Goal: Task Accomplishment & Management: Complete application form

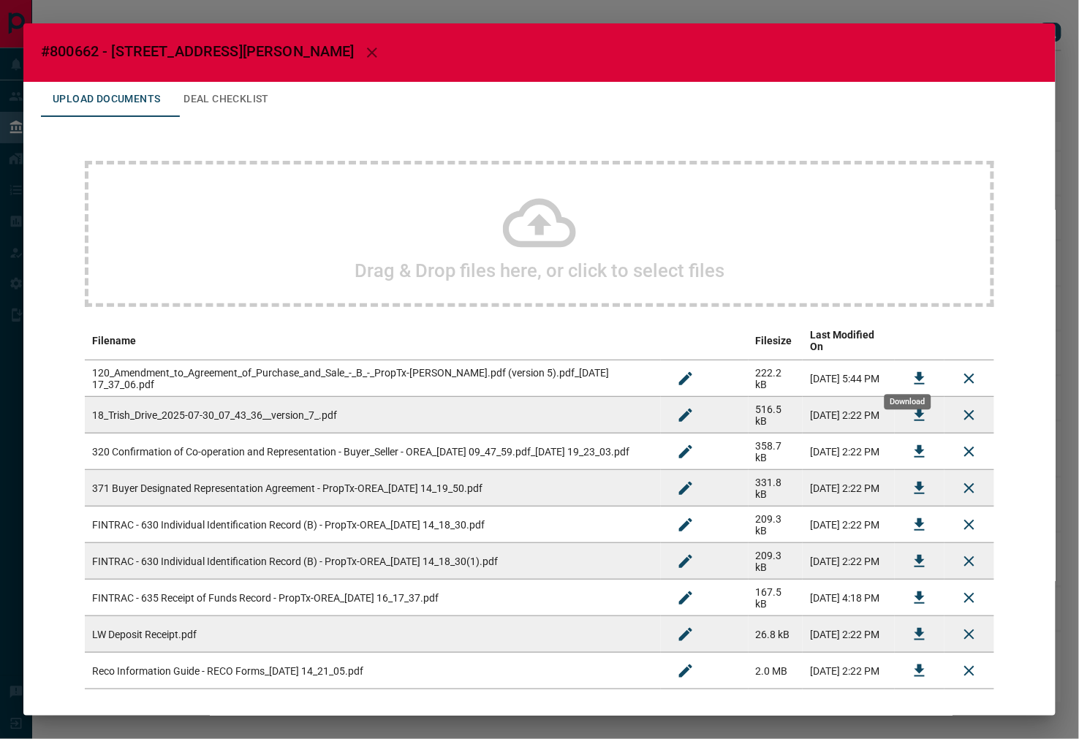
click at [902, 361] on button "Download" at bounding box center [919, 378] width 35 height 35
click at [904, 398] on button "Download" at bounding box center [919, 415] width 35 height 35
click at [902, 434] on button "Download" at bounding box center [919, 451] width 35 height 35
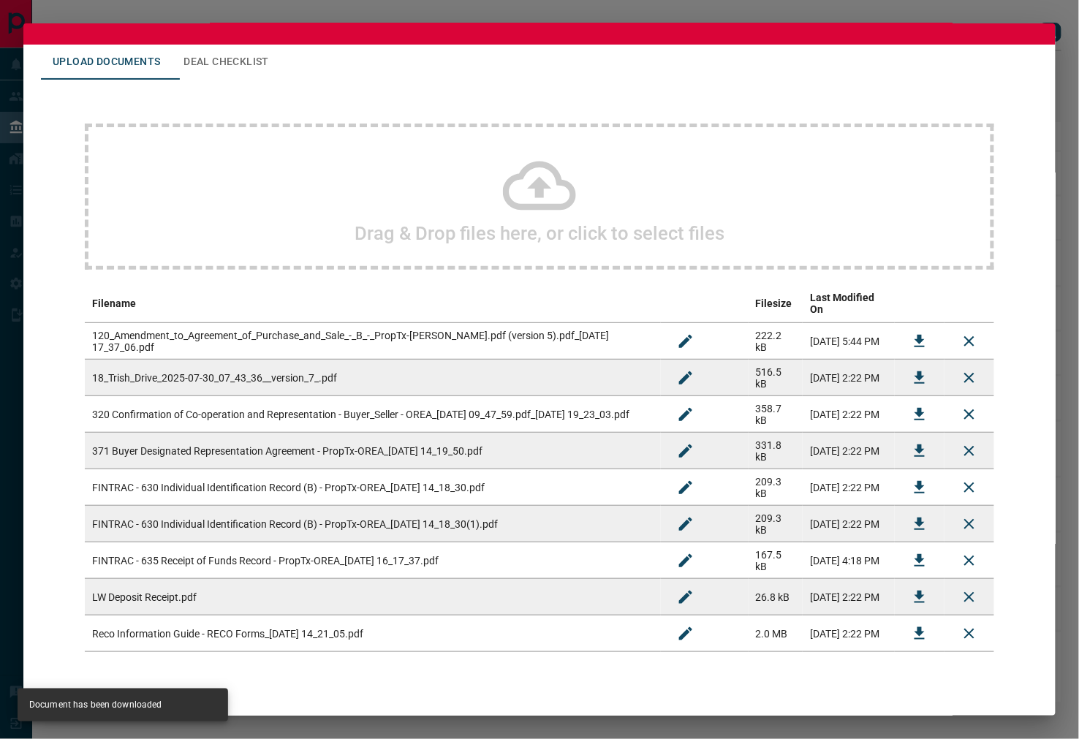
scroll to position [56, 0]
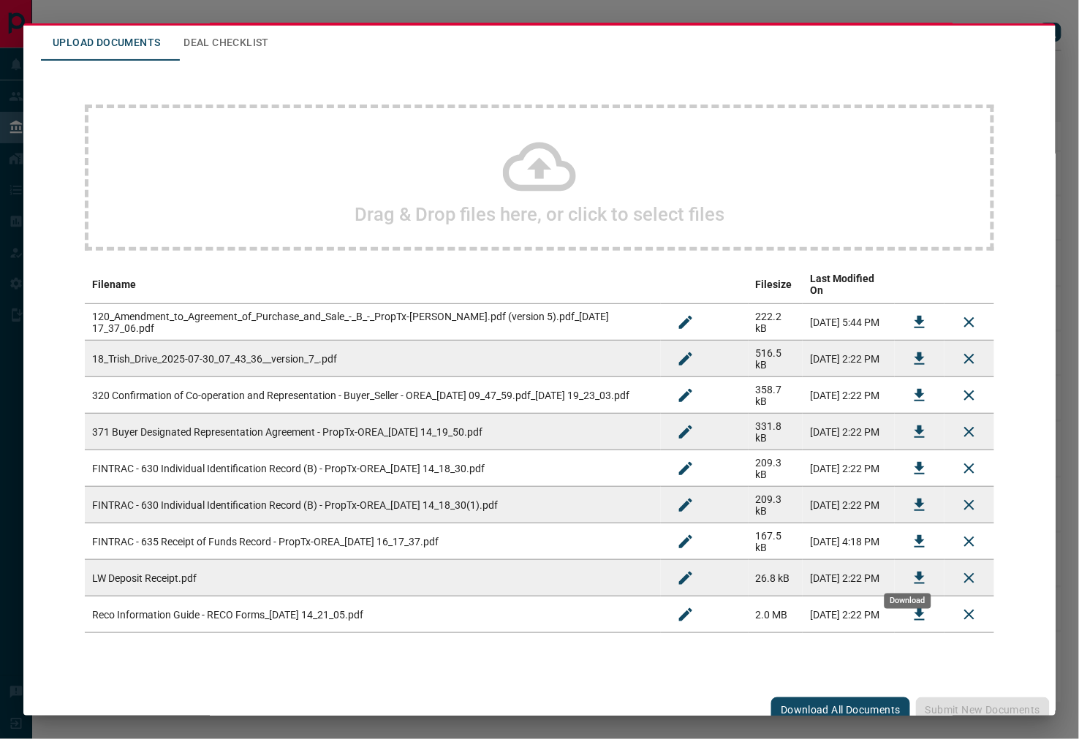
click at [902, 573] on button "Download" at bounding box center [919, 578] width 35 height 35
click at [238, 37] on button "Deal Checklist" at bounding box center [226, 43] width 109 height 35
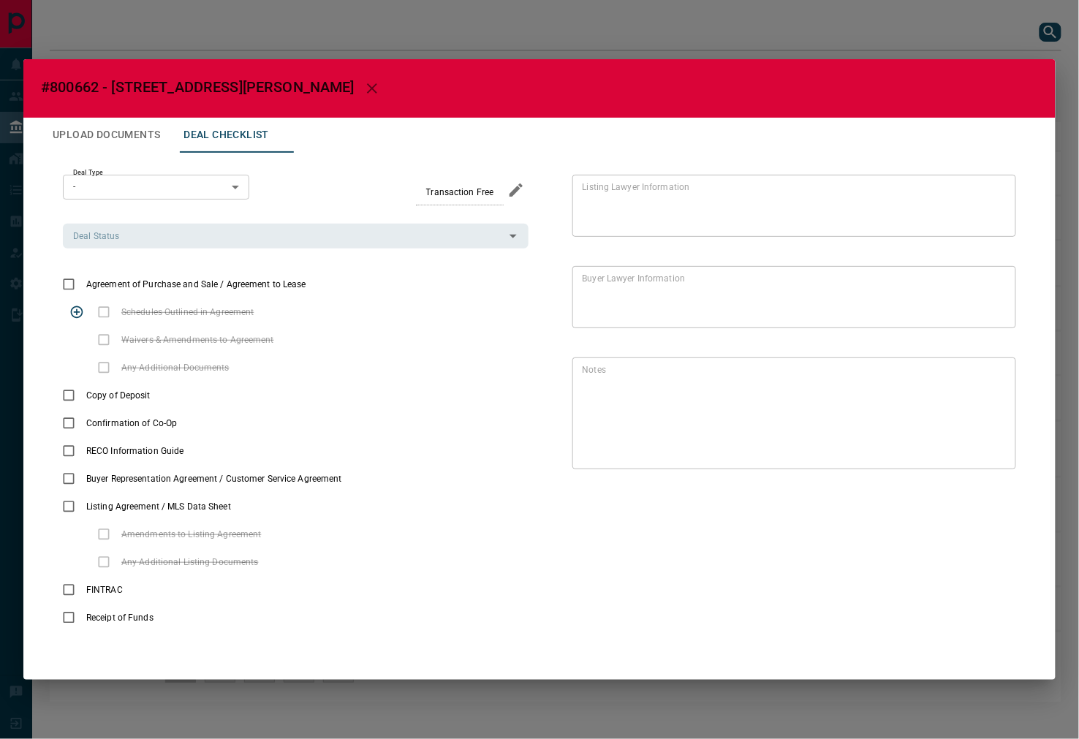
scroll to position [0, 0]
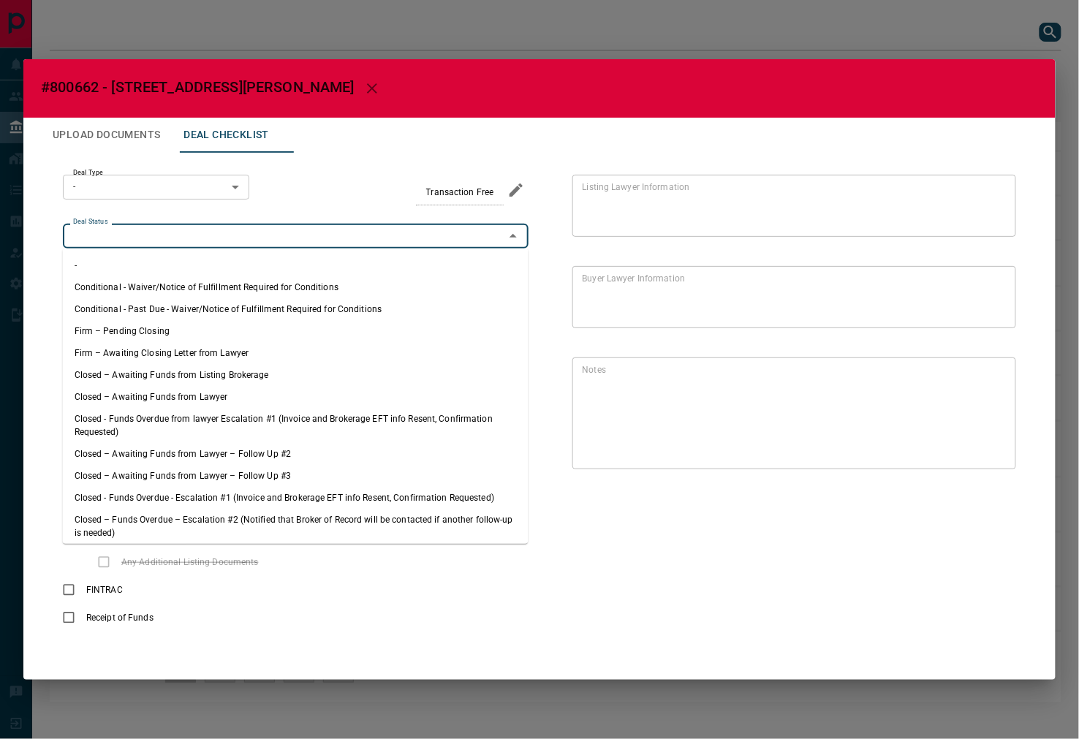
click at [177, 239] on input "Deal Status" at bounding box center [283, 236] width 433 height 16
click at [151, 327] on li "Firm – Pending Closing" at bounding box center [296, 331] width 466 height 22
type input "**********"
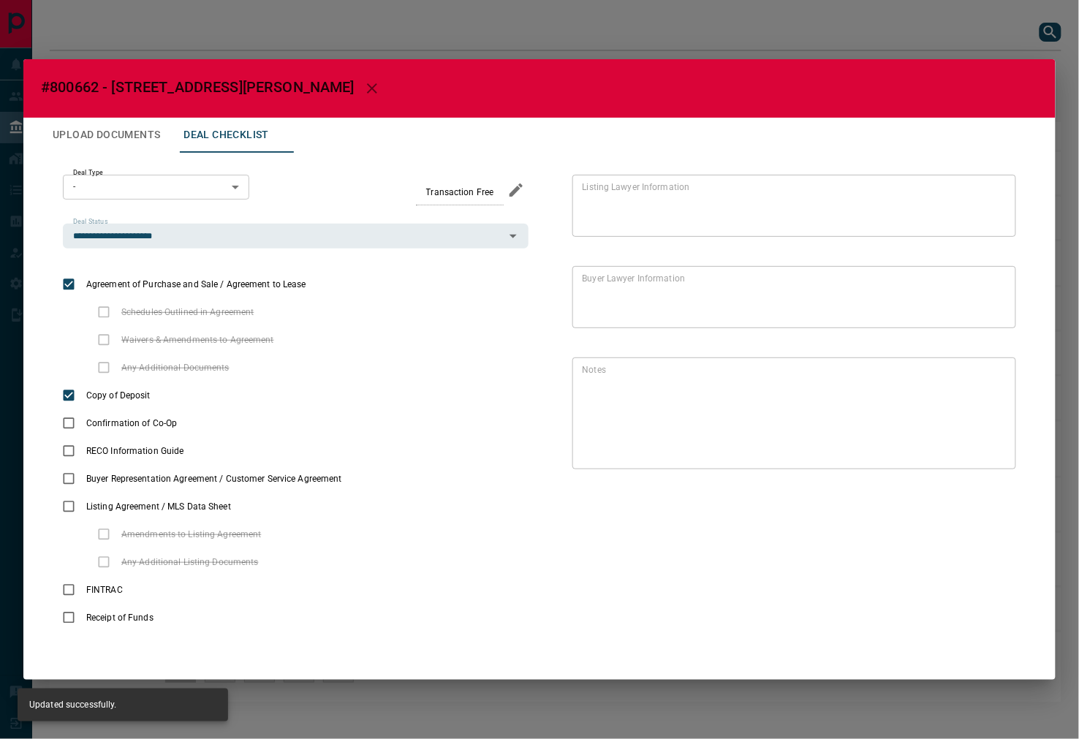
click at [186, 186] on body "Lead Transfers Leads Deals Listings Campaigns Quota Rules Agent Quotas Admin Mo…" at bounding box center [539, 358] width 1079 height 717
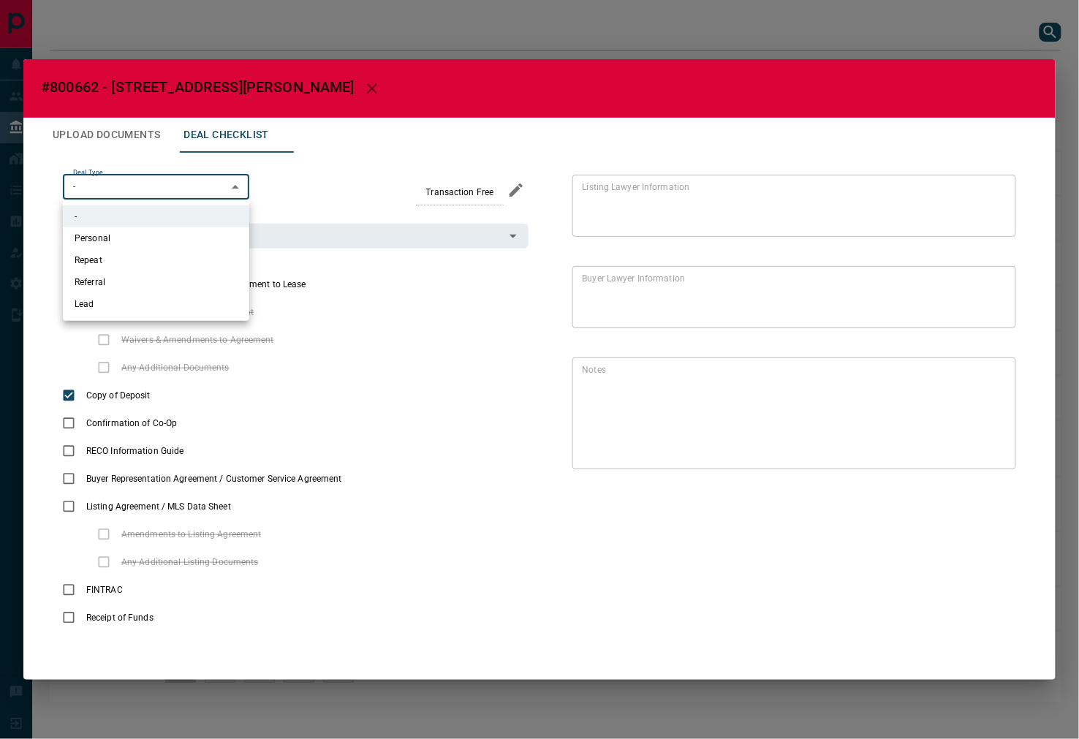
click at [175, 241] on li "Personal" at bounding box center [156, 238] width 186 height 22
type input "*"
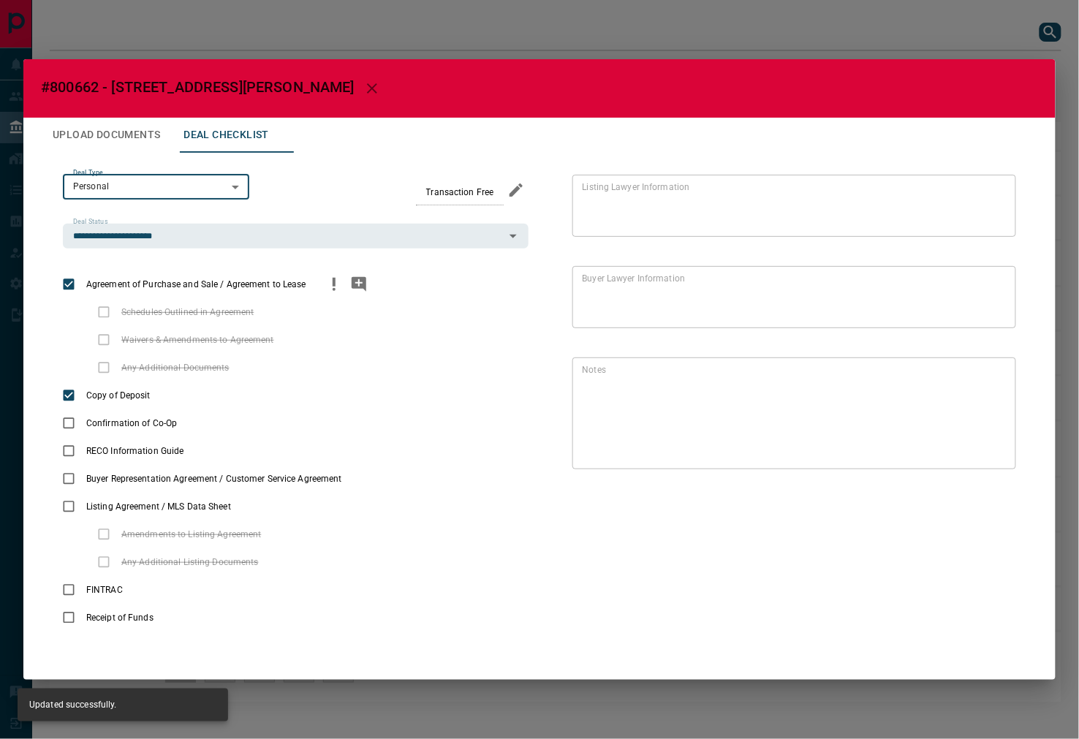
click at [335, 285] on icon "priority" at bounding box center [334, 285] width 18 height 18
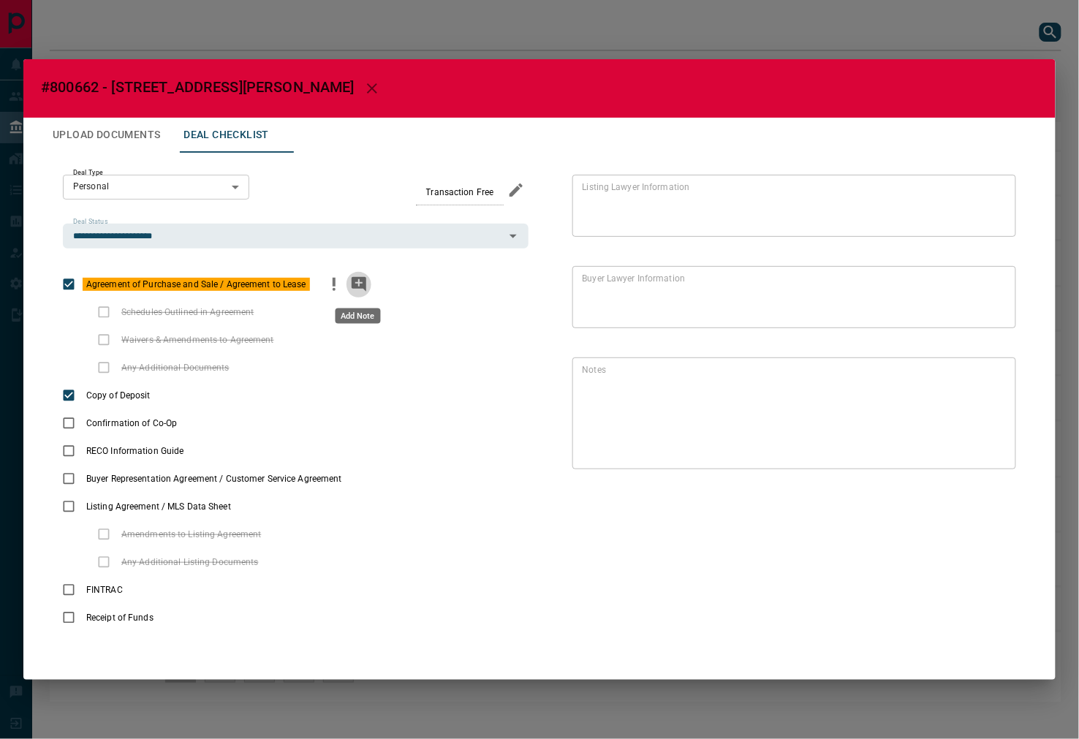
click at [362, 285] on icon "add note" at bounding box center [359, 284] width 15 height 15
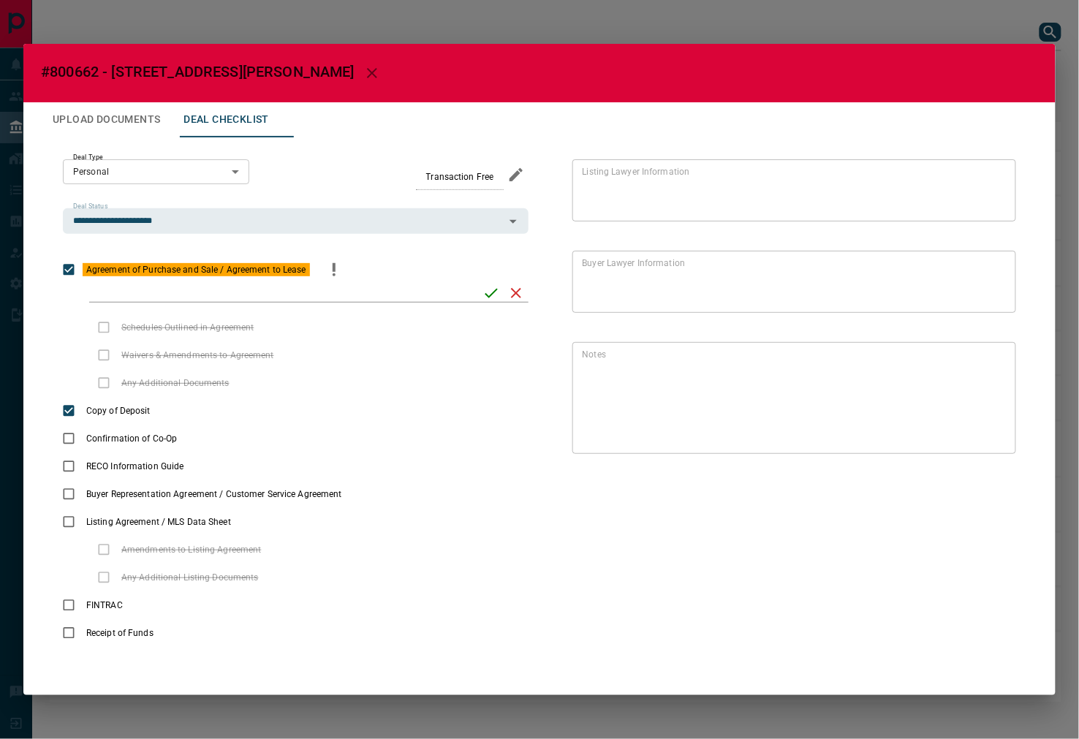
click at [783, 546] on div "Listing Lawyer Information * Listing Lawyer Information Buyer Lawyer Informatio…" at bounding box center [771, 402] width 487 height 487
click at [371, 293] on input "checklist input" at bounding box center [281, 293] width 384 height 19
paste input "**********"
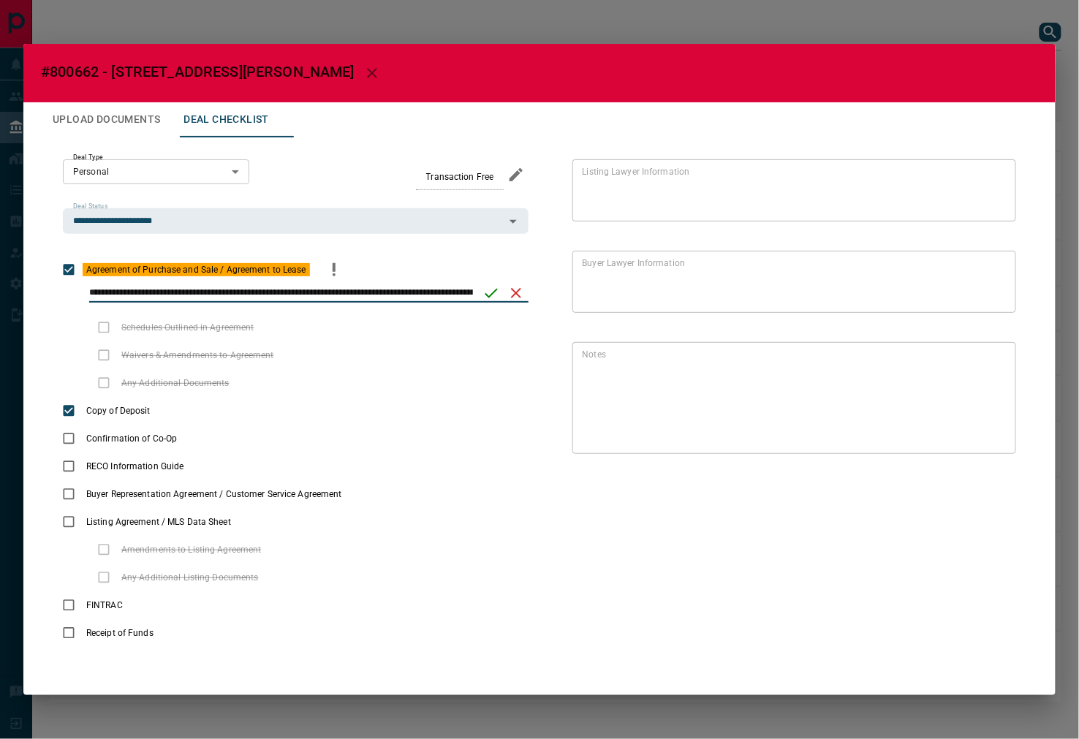
scroll to position [0, 132]
type input "**********"
click at [494, 297] on icon "save" at bounding box center [491, 293] width 18 height 18
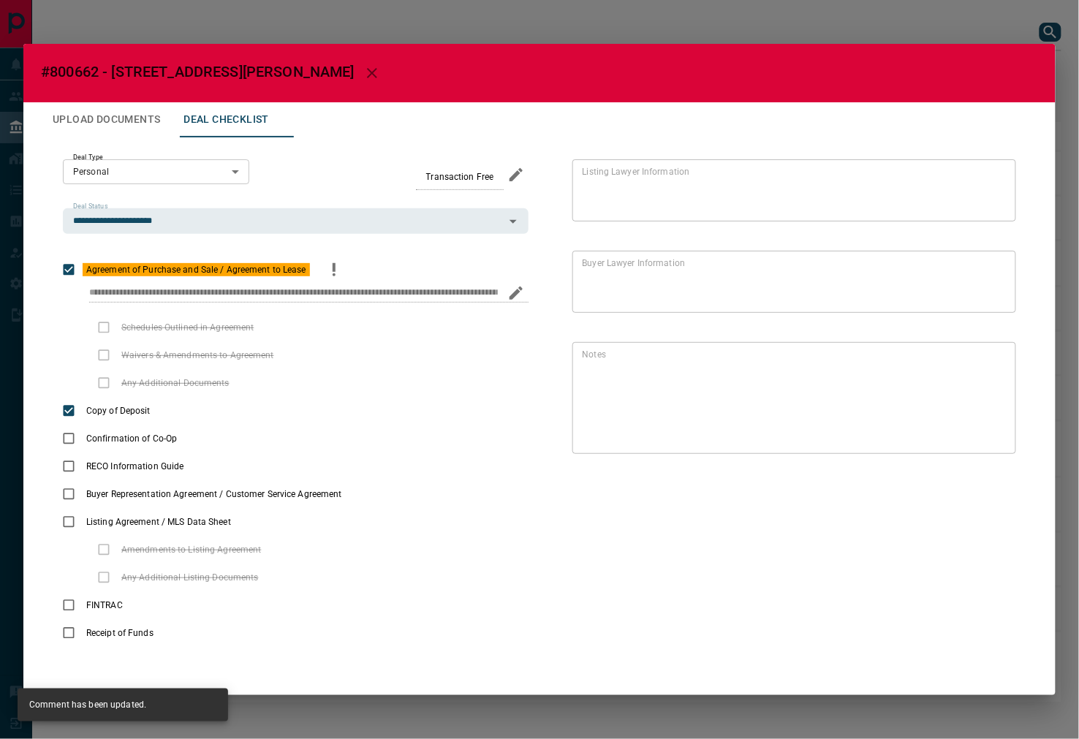
click at [118, 115] on button "Upload Documents" at bounding box center [106, 119] width 131 height 35
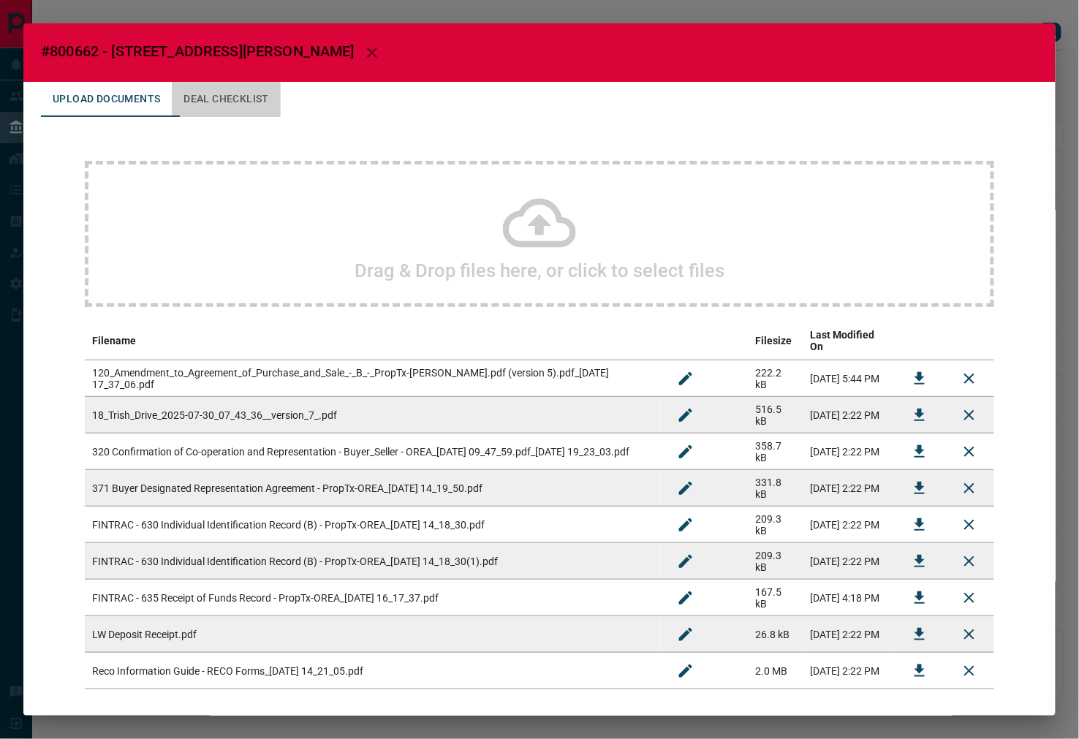
click at [235, 96] on button "Deal Checklist" at bounding box center [226, 99] width 109 height 35
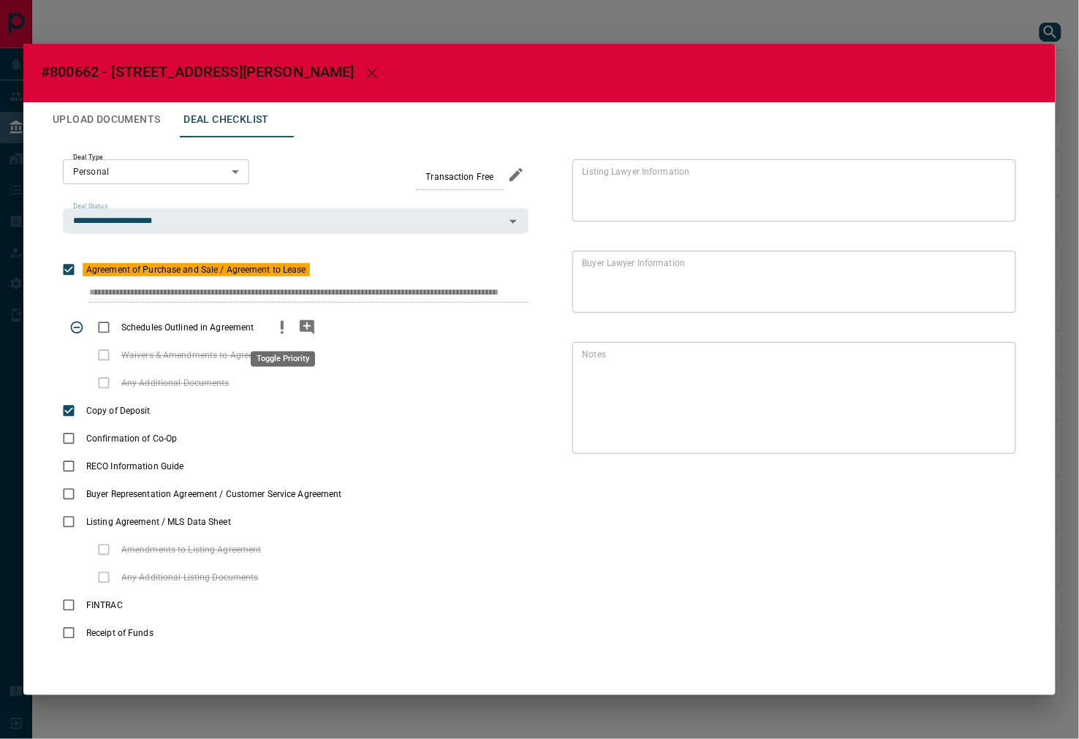
click at [273, 325] on icon "priority" at bounding box center [282, 328] width 18 height 18
click at [309, 324] on icon "add note" at bounding box center [307, 327] width 15 height 15
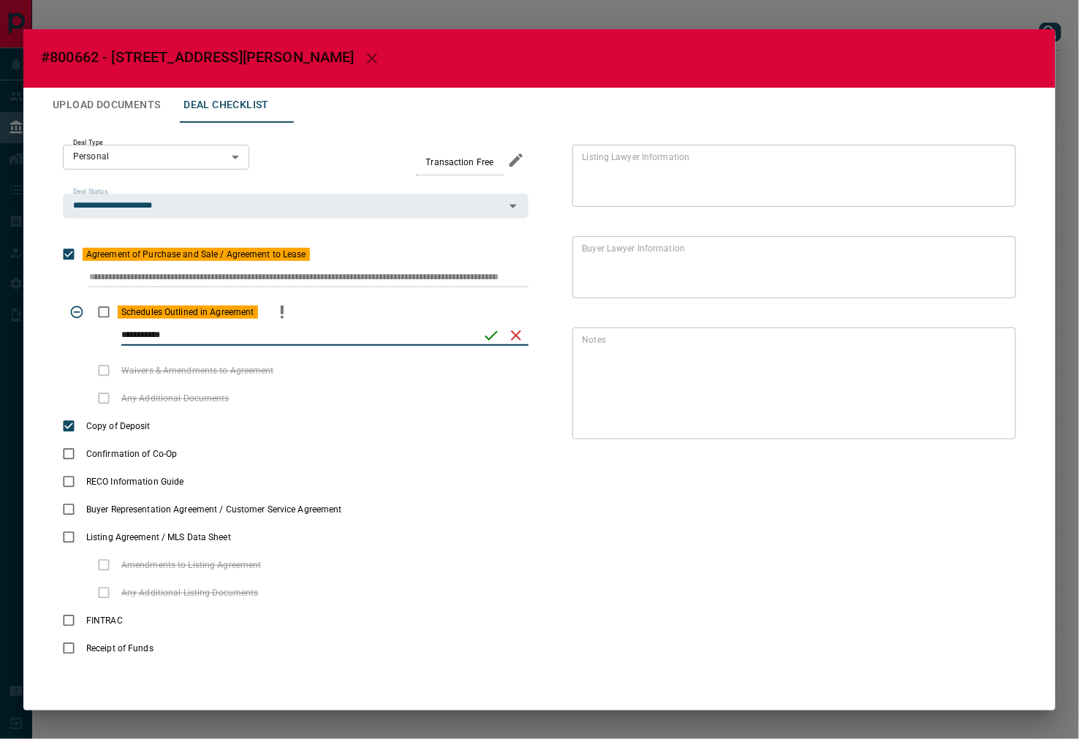
type input "**********"
click at [498, 340] on icon "save" at bounding box center [491, 336] width 18 height 18
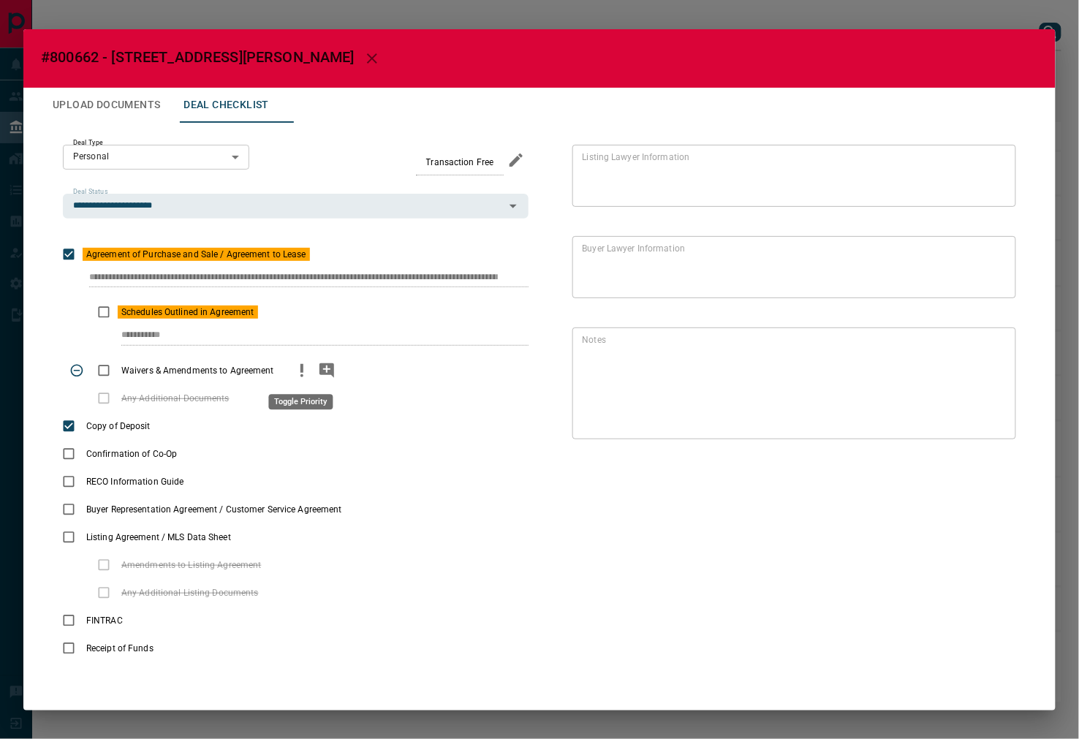
click at [293, 373] on icon "priority" at bounding box center [302, 371] width 18 height 18
click at [318, 373] on icon "add note" at bounding box center [327, 371] width 18 height 18
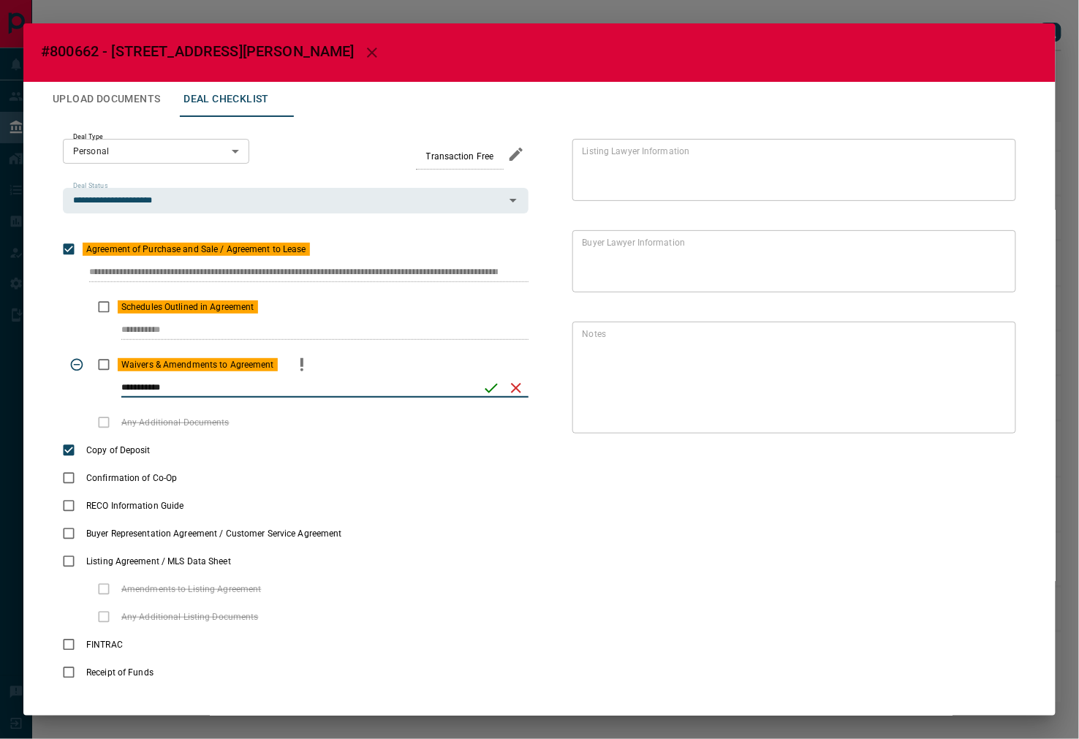
type input "**********"
click at [485, 390] on icon "save" at bounding box center [491, 389] width 13 height 10
click at [126, 106] on button "Upload Documents" at bounding box center [106, 99] width 131 height 35
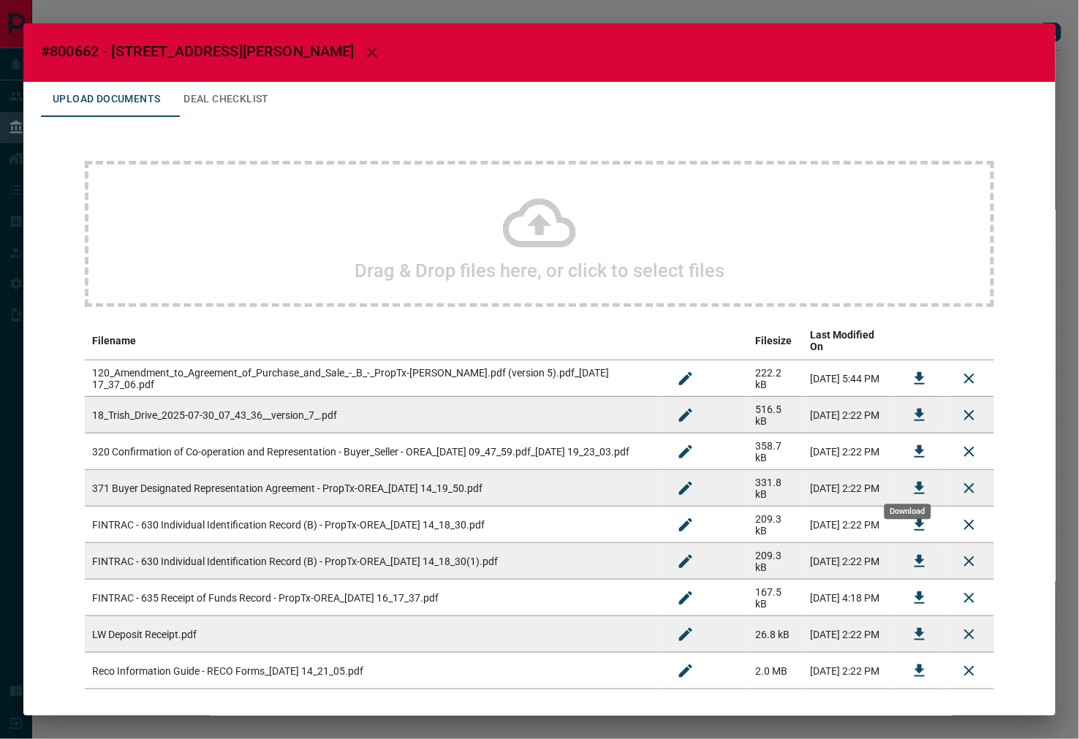
click at [911, 479] on icon "Download" at bounding box center [920, 488] width 18 height 18
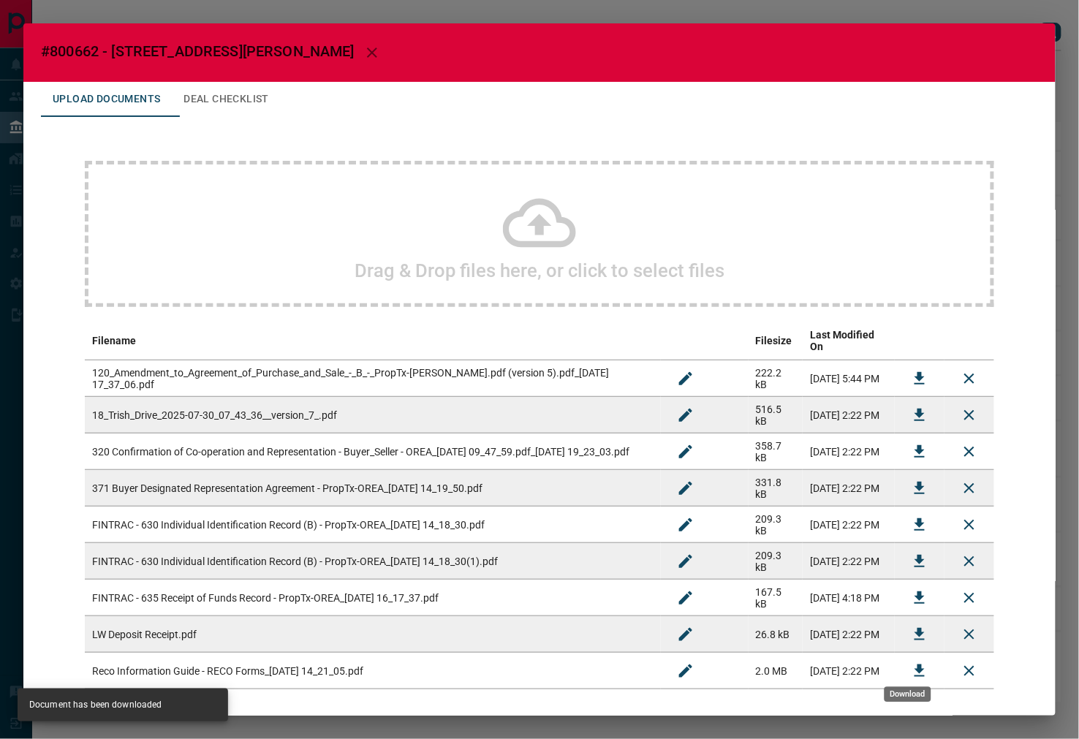
click at [902, 658] on button "Download" at bounding box center [919, 670] width 35 height 35
click at [243, 105] on button "Deal Checklist" at bounding box center [226, 99] width 109 height 35
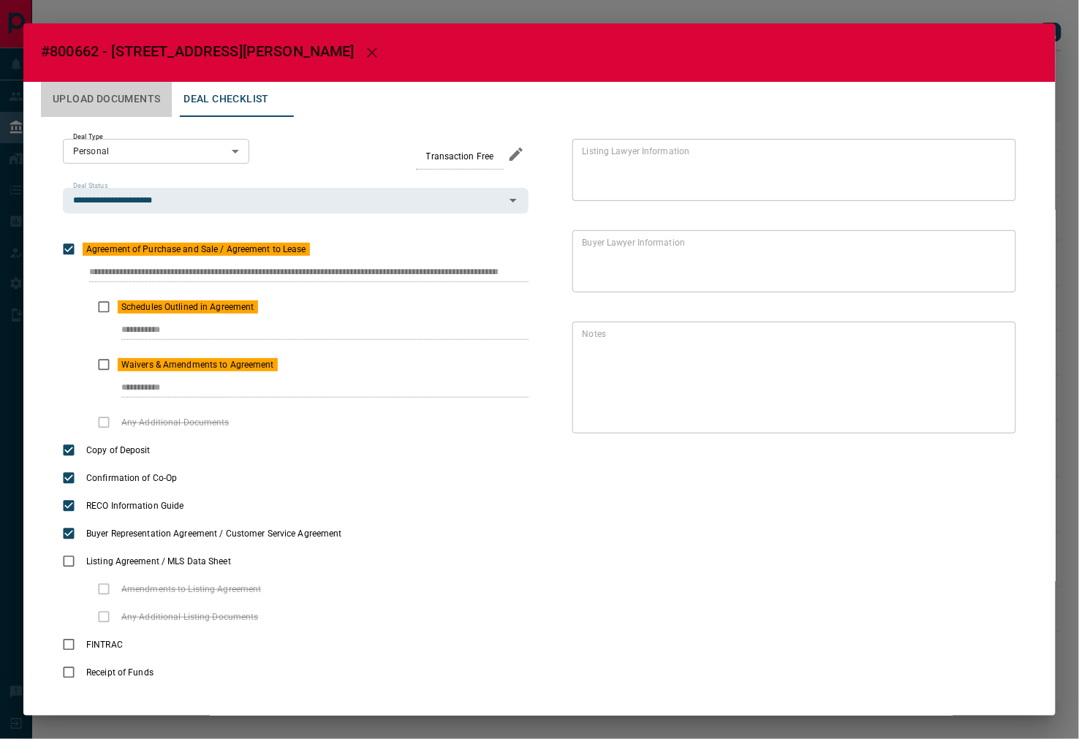
click at [144, 94] on button "Upload Documents" at bounding box center [106, 99] width 131 height 35
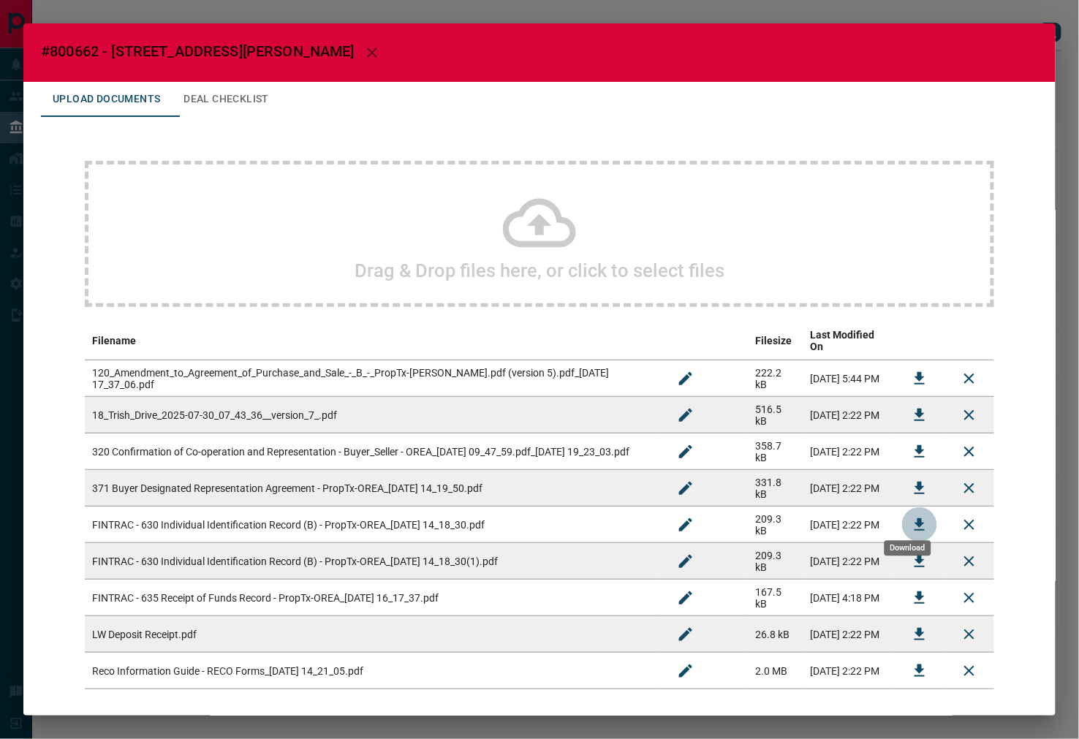
click at [902, 513] on button "Download" at bounding box center [919, 524] width 35 height 35
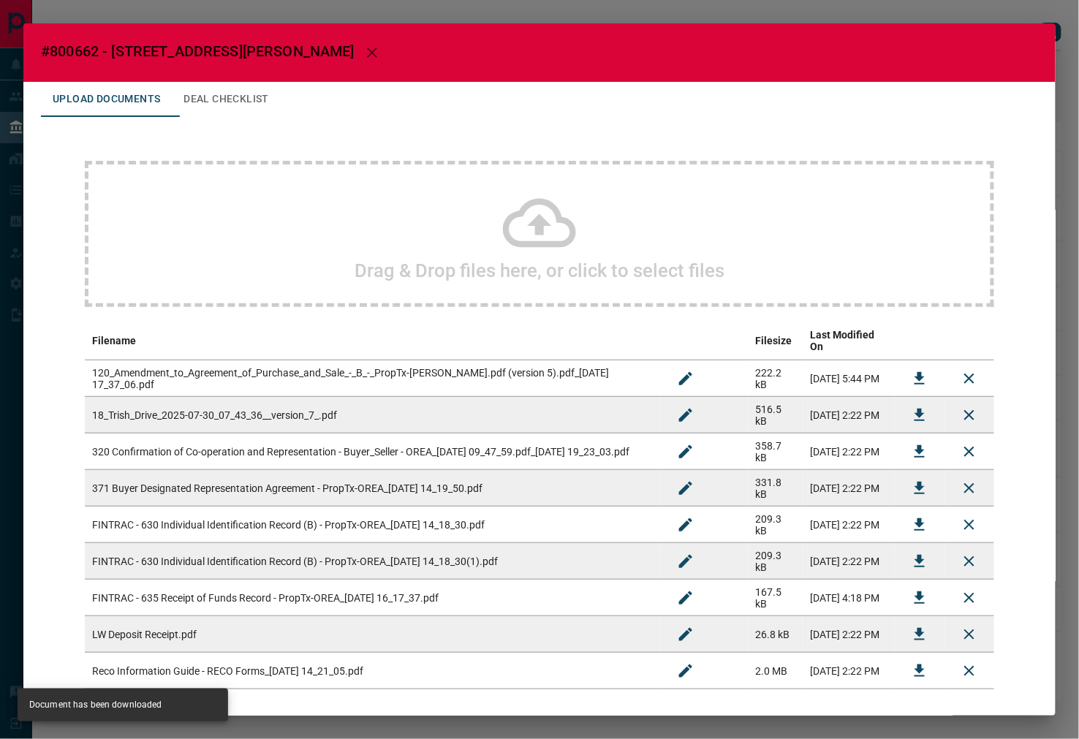
click at [914, 555] on icon "Download" at bounding box center [919, 561] width 10 height 12
click at [911, 516] on icon "Download" at bounding box center [920, 525] width 18 height 18
click at [904, 565] on button "Download" at bounding box center [919, 561] width 35 height 35
click at [914, 518] on icon "Download" at bounding box center [919, 524] width 10 height 12
click at [911, 552] on icon "Download" at bounding box center [920, 561] width 18 height 18
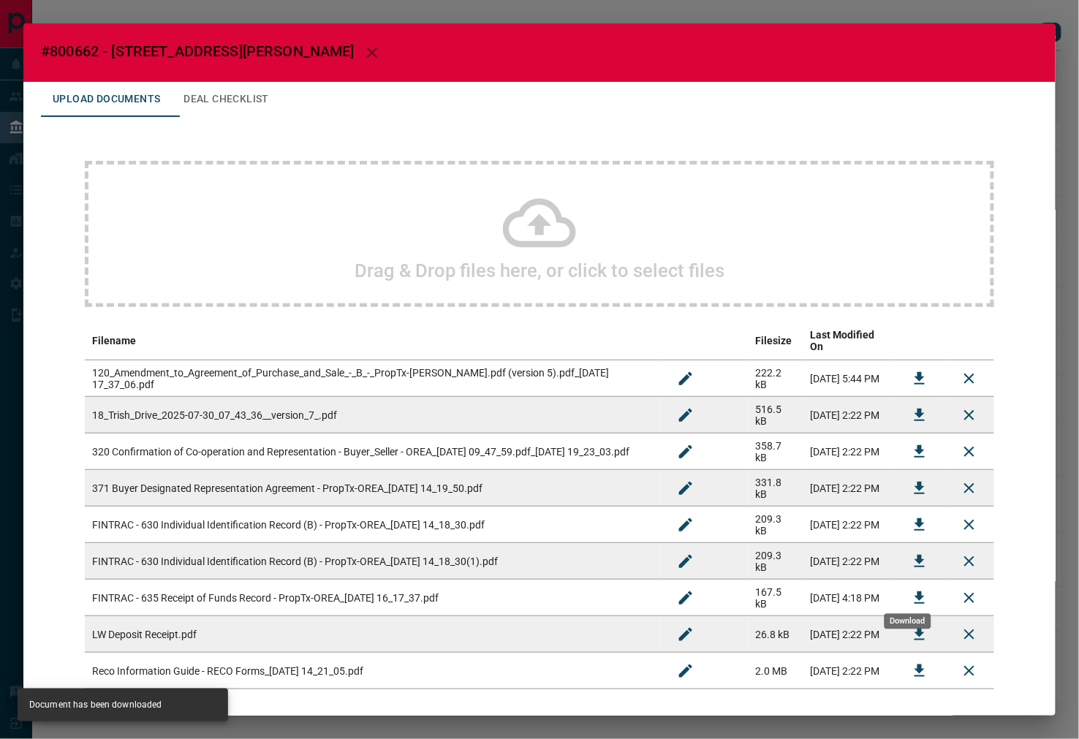
click at [914, 591] on icon "Download" at bounding box center [919, 597] width 10 height 12
click at [246, 100] on button "Deal Checklist" at bounding box center [226, 99] width 109 height 35
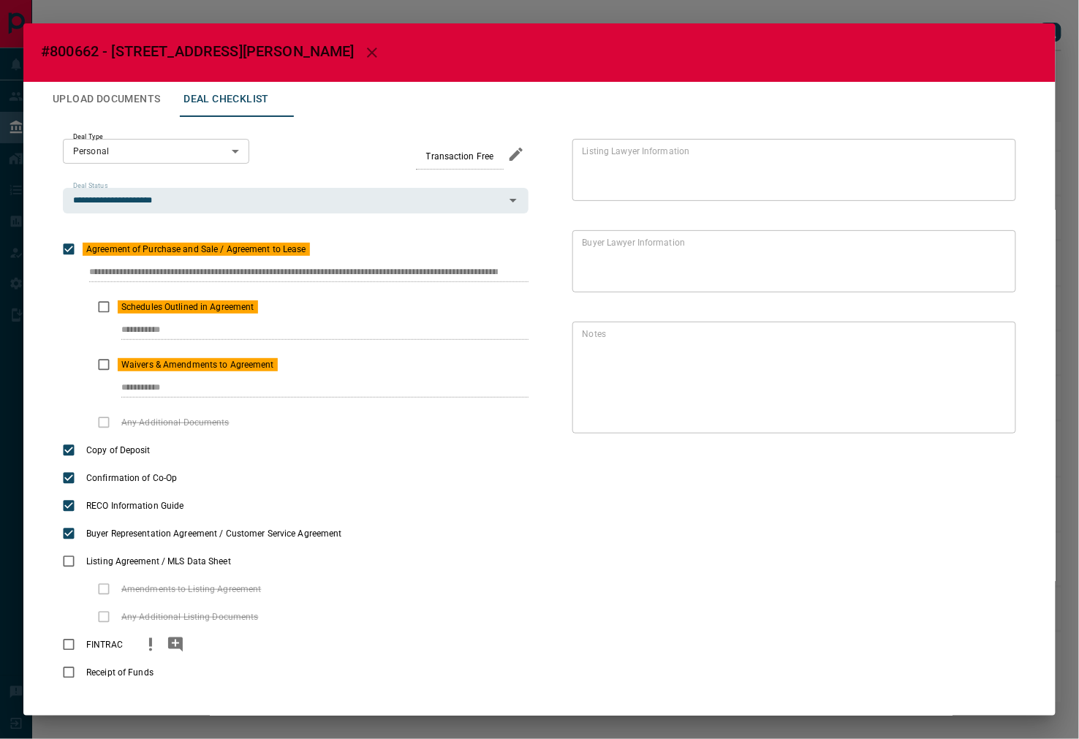
click at [148, 647] on icon "priority" at bounding box center [151, 645] width 18 height 18
click at [173, 647] on icon "add note" at bounding box center [175, 644] width 15 height 15
type input "**********"
click at [482, 661] on icon "save" at bounding box center [491, 668] width 18 height 18
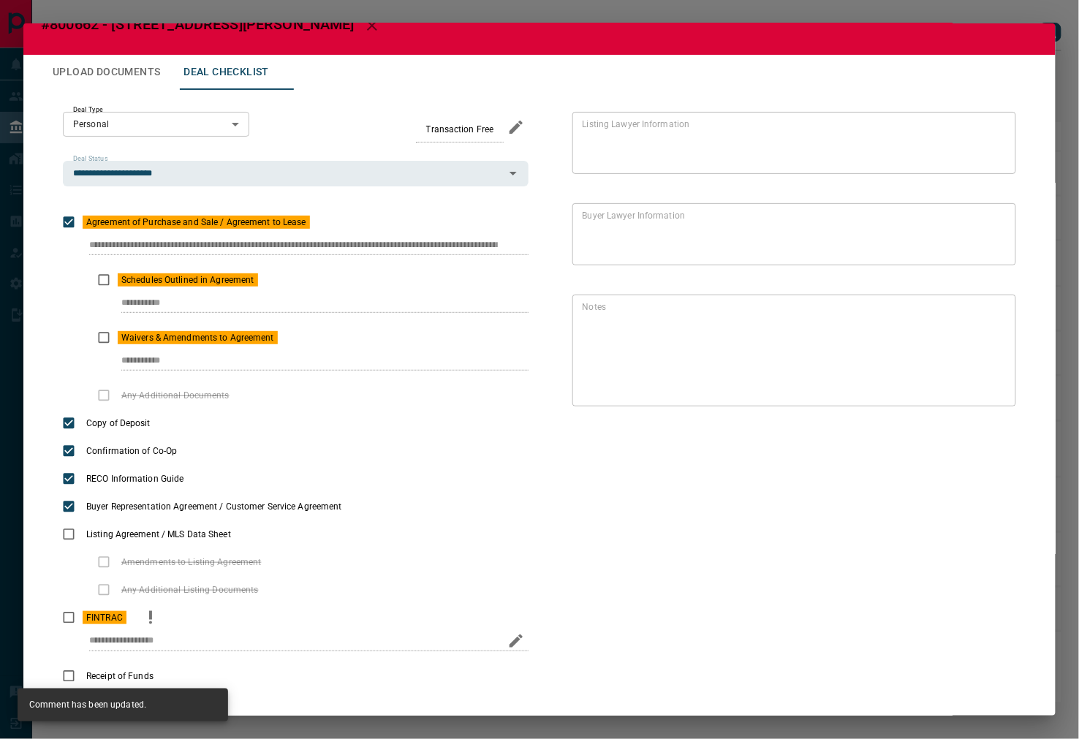
scroll to position [49, 0]
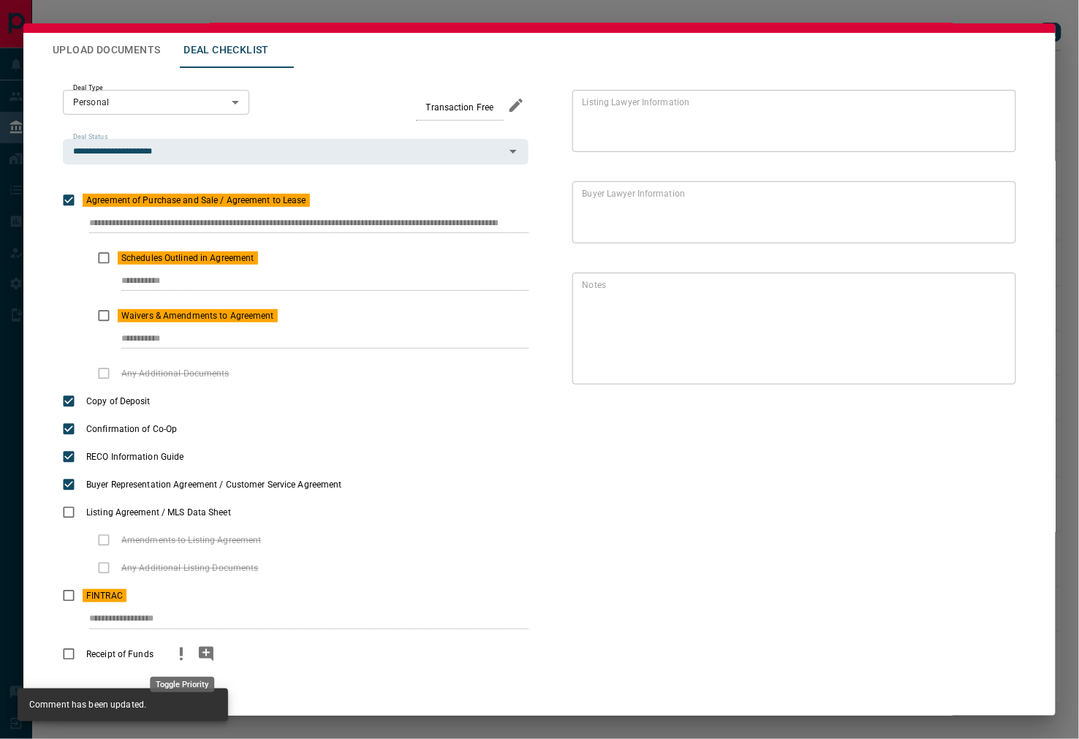
click at [172, 651] on icon "priority" at bounding box center [181, 654] width 18 height 18
click at [206, 654] on icon "add note" at bounding box center [206, 654] width 18 height 18
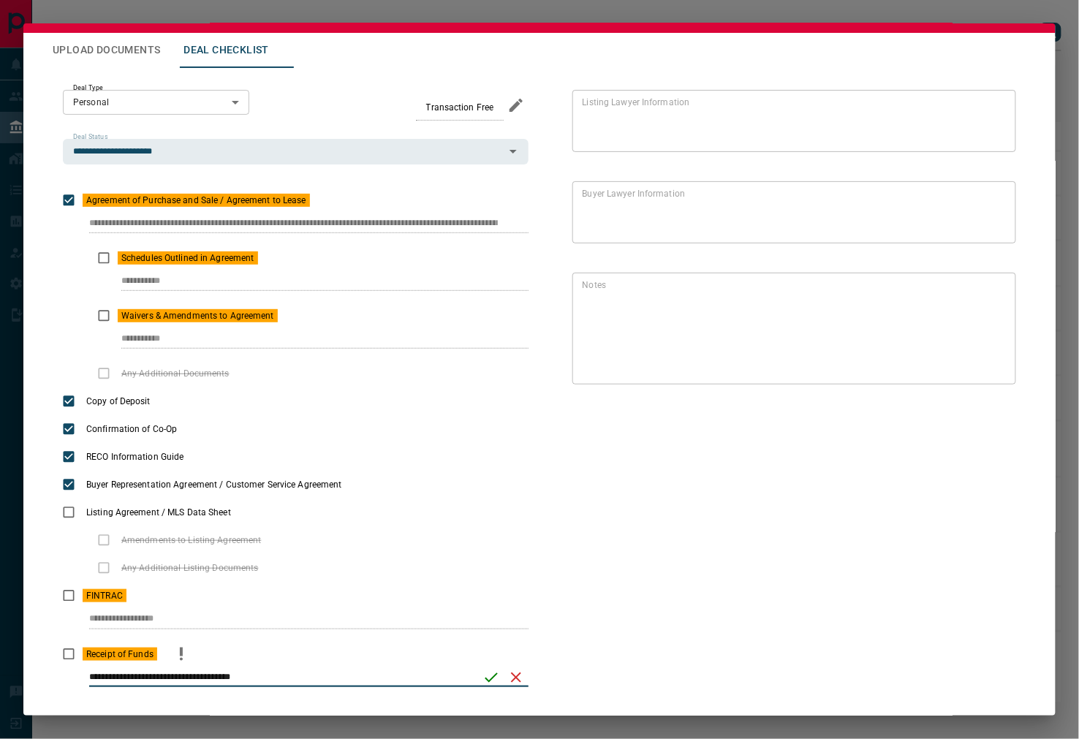
type input "**********"
click at [482, 669] on icon "save" at bounding box center [491, 678] width 18 height 18
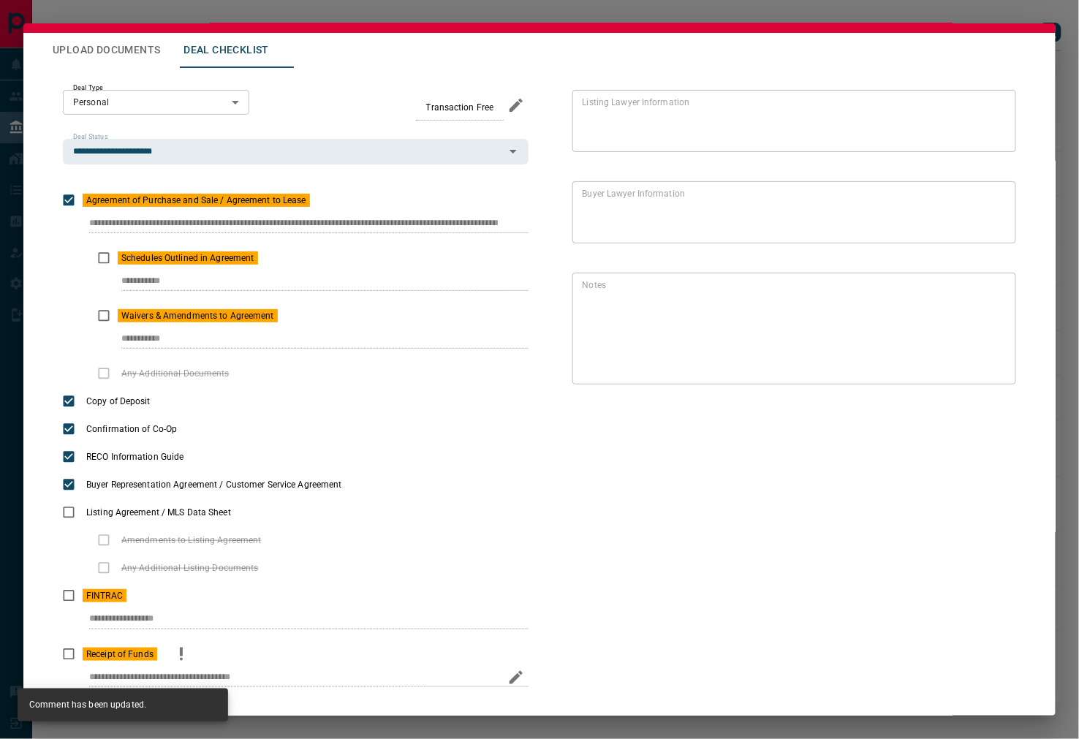
click at [124, 48] on button "Upload Documents" at bounding box center [106, 50] width 131 height 35
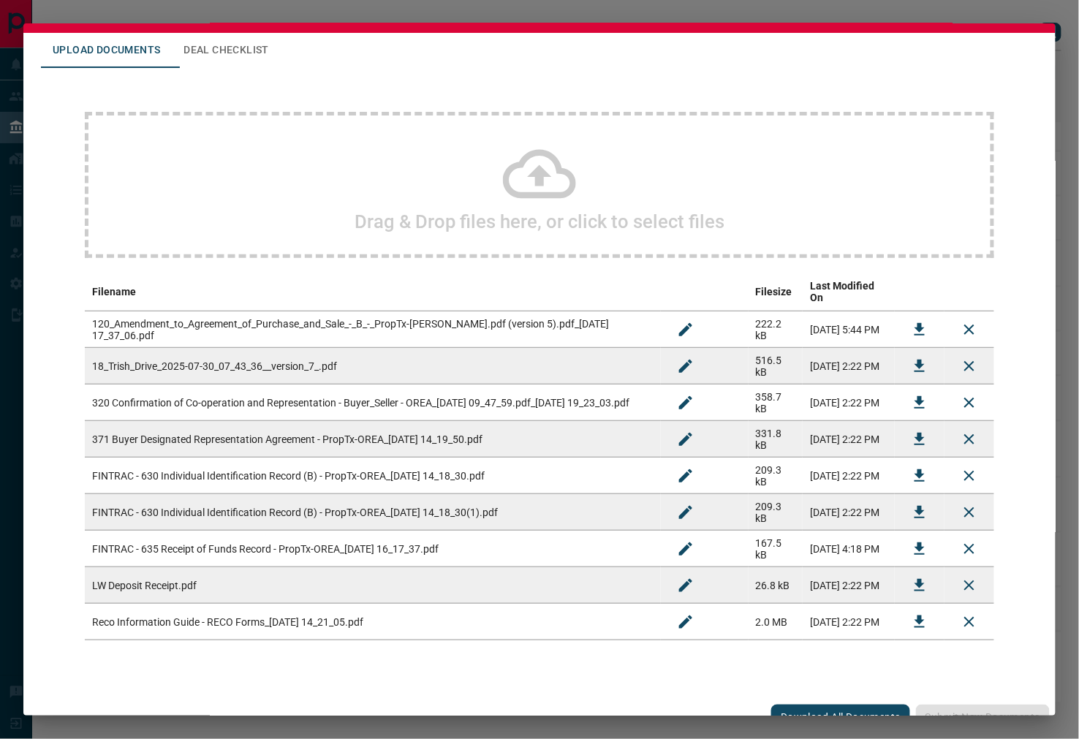
click at [223, 185] on div "Drag & Drop files here, or click to select files" at bounding box center [539, 185] width 909 height 146
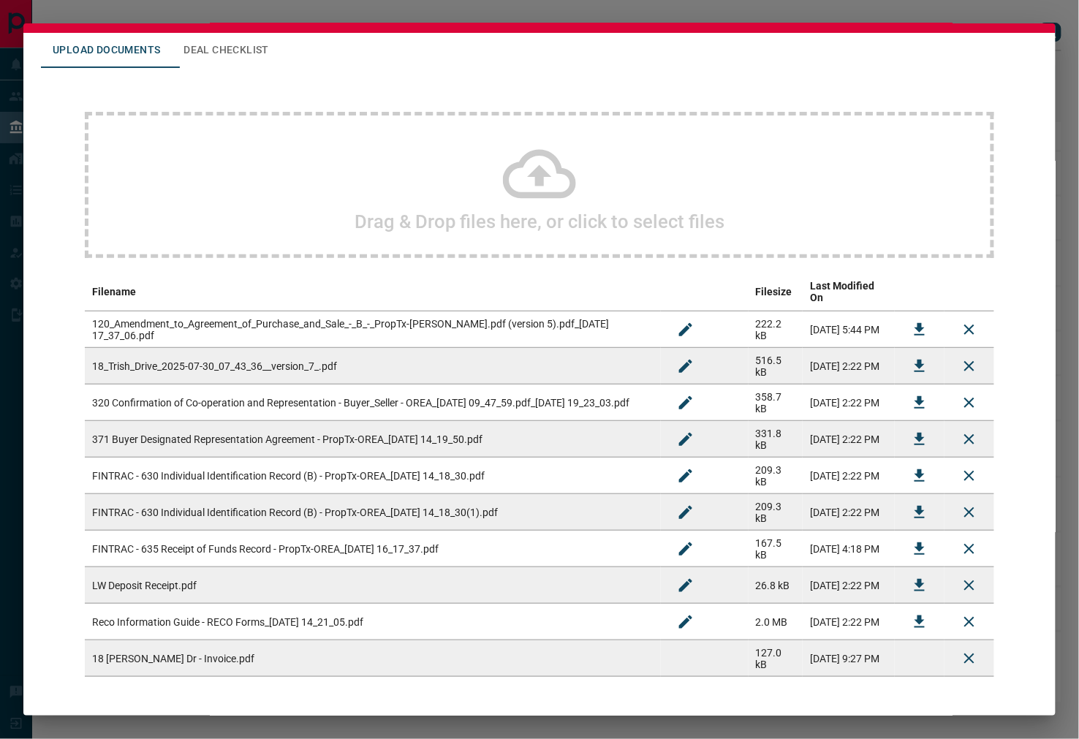
scroll to position [93, 0]
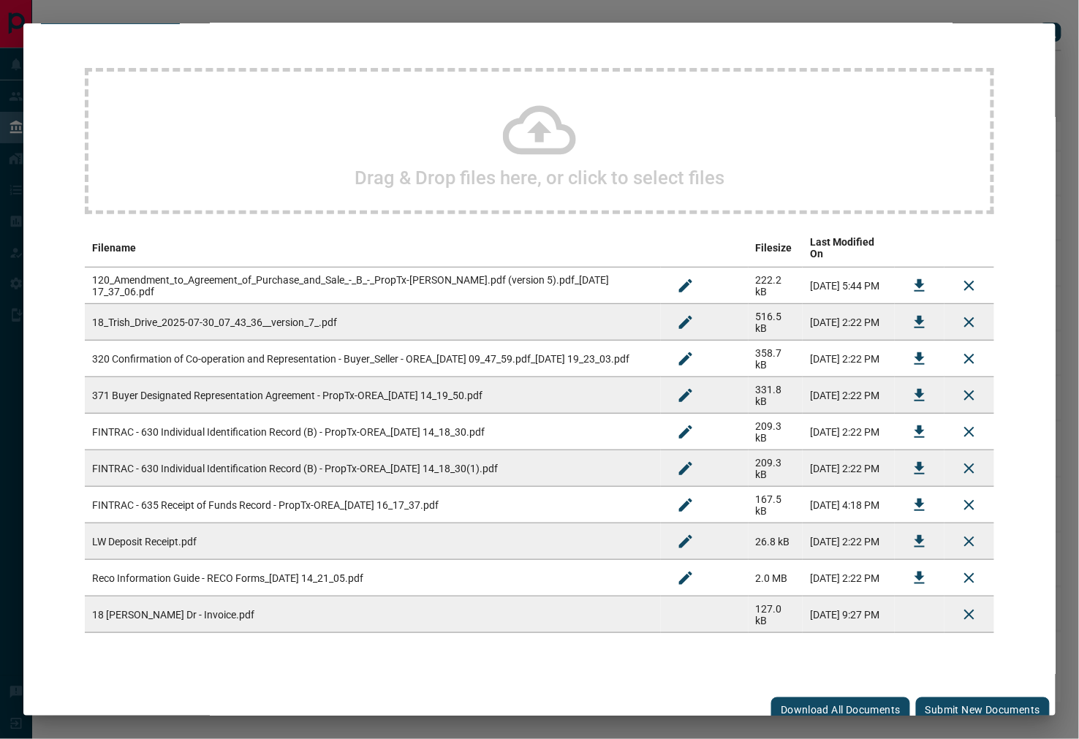
click at [946, 703] on button "Submit new documents" at bounding box center [983, 709] width 134 height 25
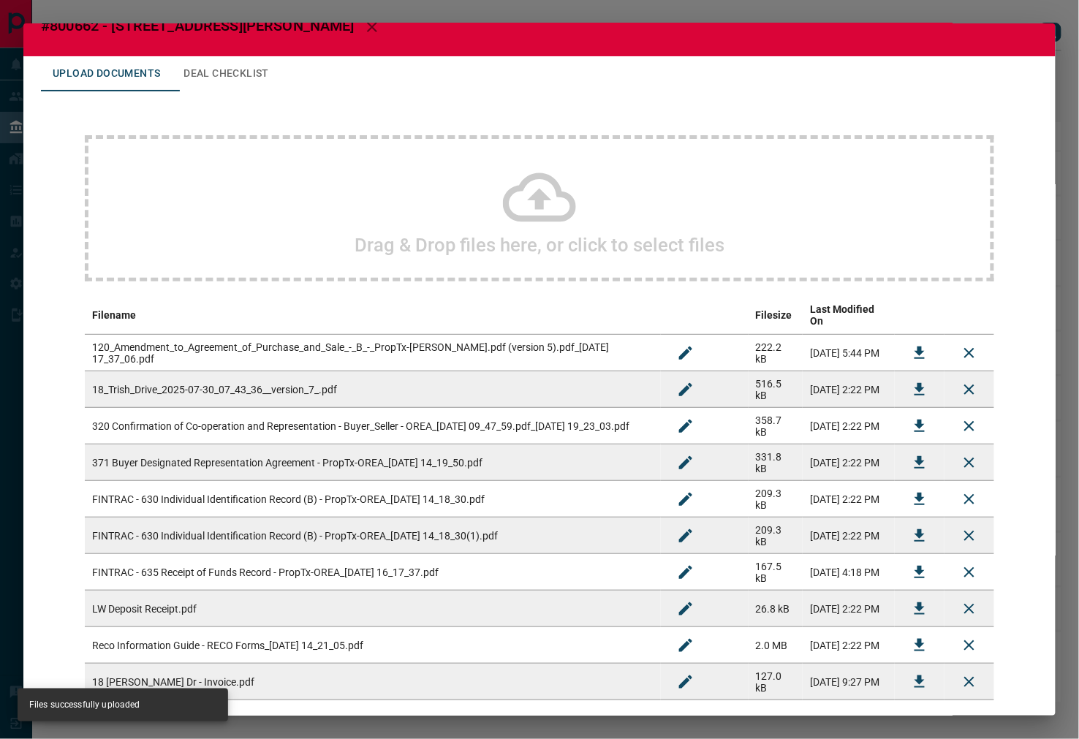
scroll to position [0, 0]
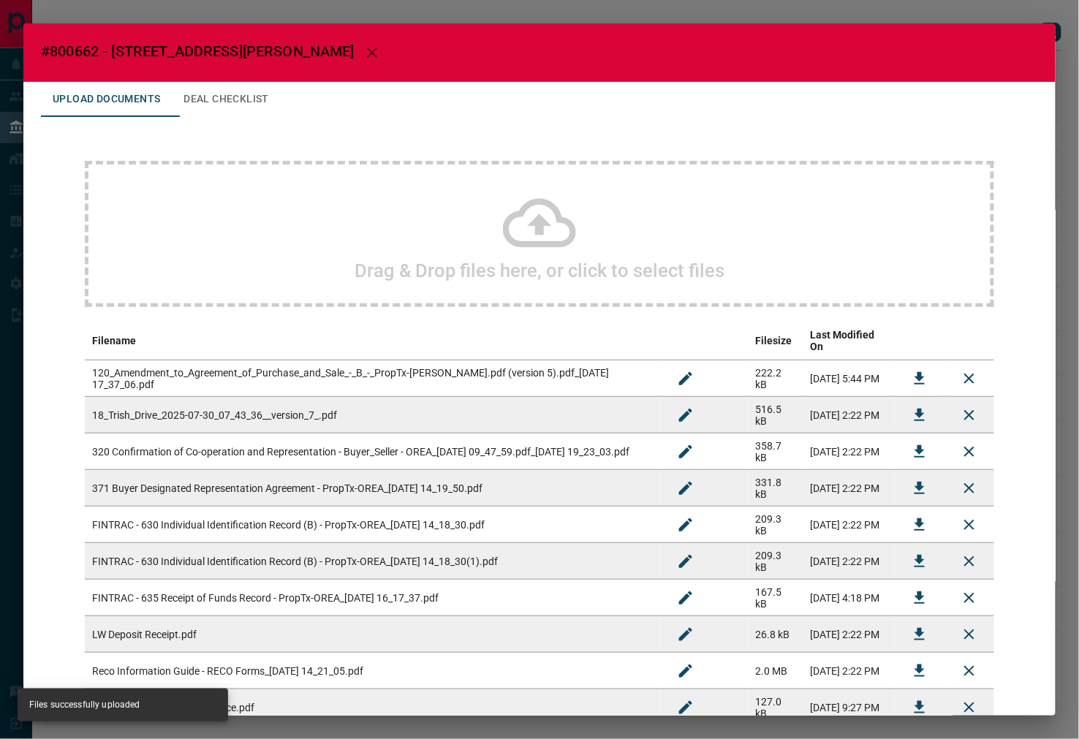
click at [237, 107] on button "Deal Checklist" at bounding box center [226, 99] width 109 height 35
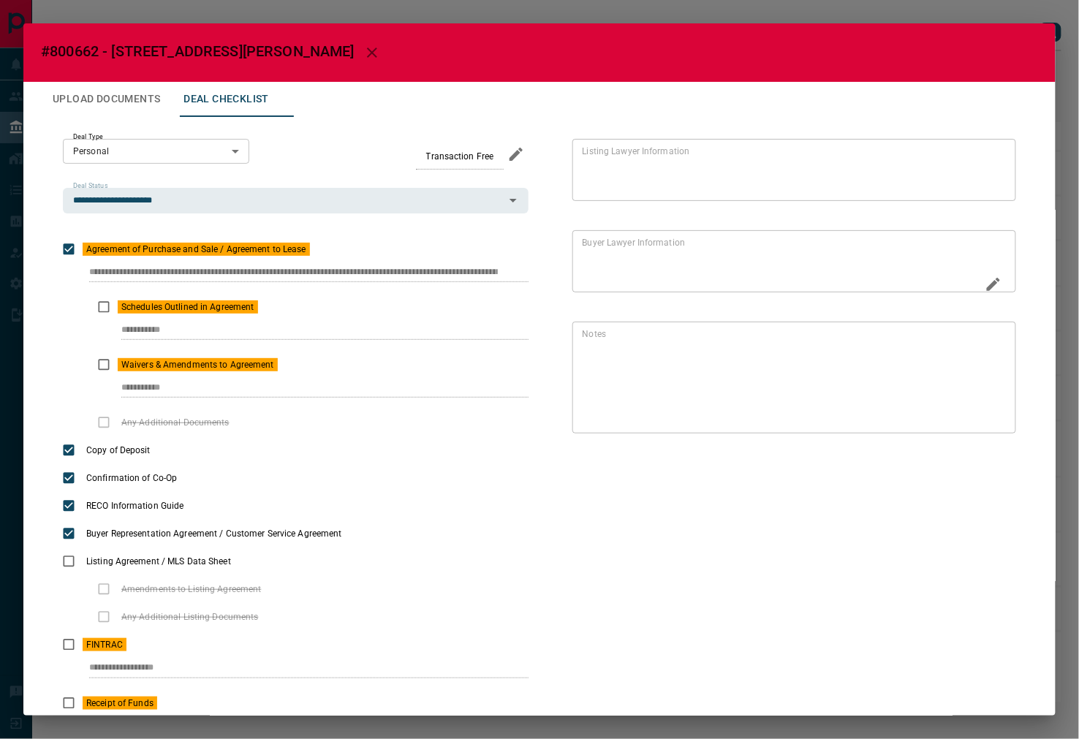
scroll to position [0, 113]
click at [586, 271] on div "**********" at bounding box center [539, 443] width 997 height 652
drag, startPoint x: 119, startPoint y: 331, endPoint x: 213, endPoint y: 22, distance: 323.0
click at [270, 317] on div "**********" at bounding box center [296, 322] width 466 height 58
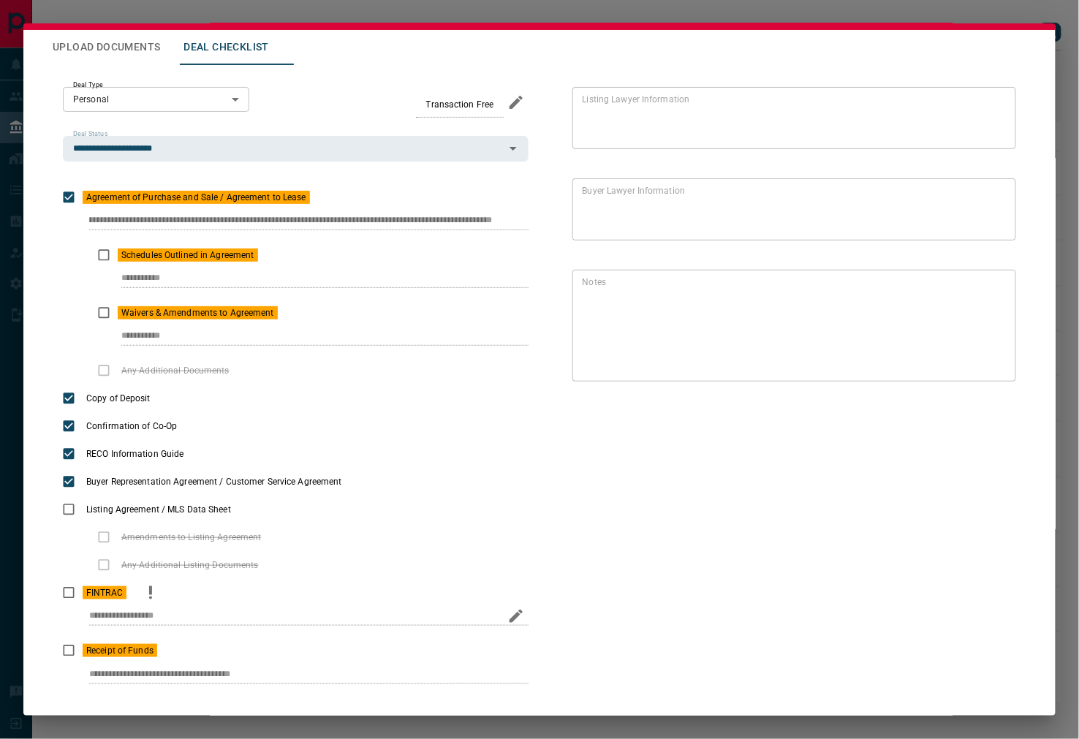
scroll to position [79, 0]
